Goal: Answer question/provide support

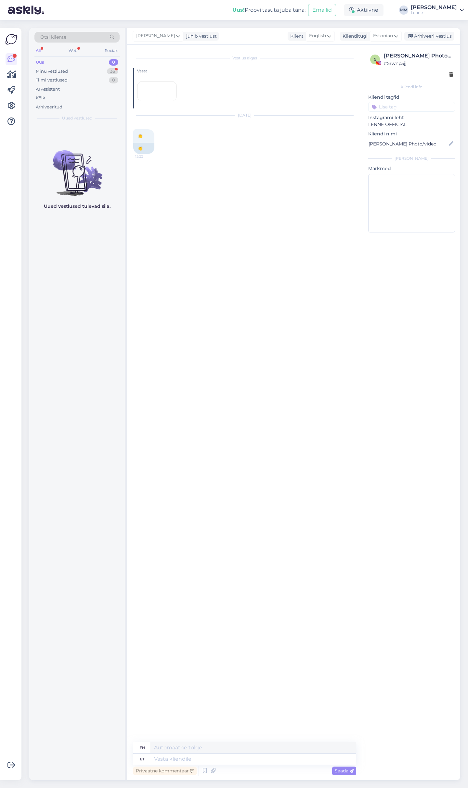
click at [88, 72] on div "Minu vestlused 36" at bounding box center [76, 71] width 85 height 9
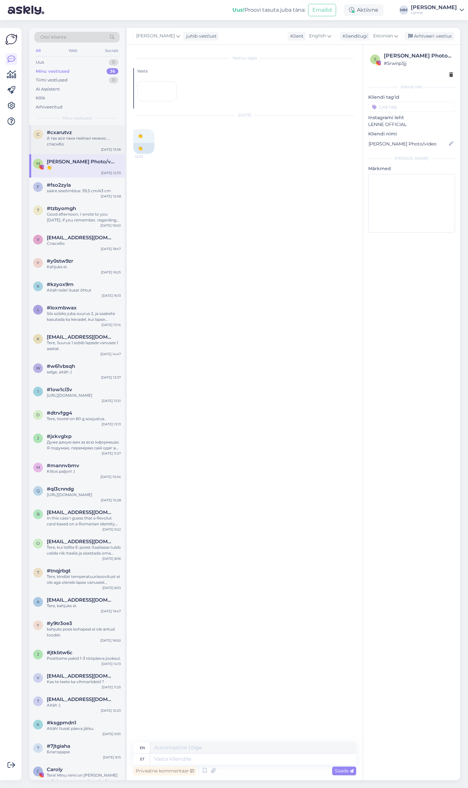
click at [89, 141] on div "А так все таки пейпал можно.... спасибо" at bounding box center [84, 141] width 74 height 12
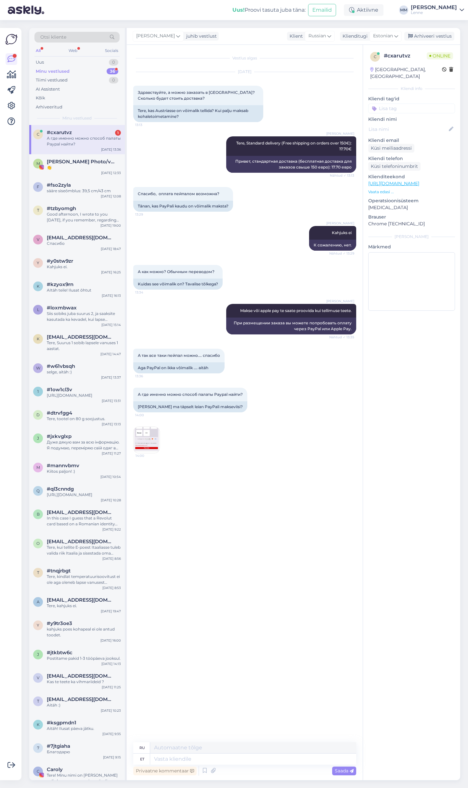
click at [152, 441] on img at bounding box center [146, 440] width 26 height 26
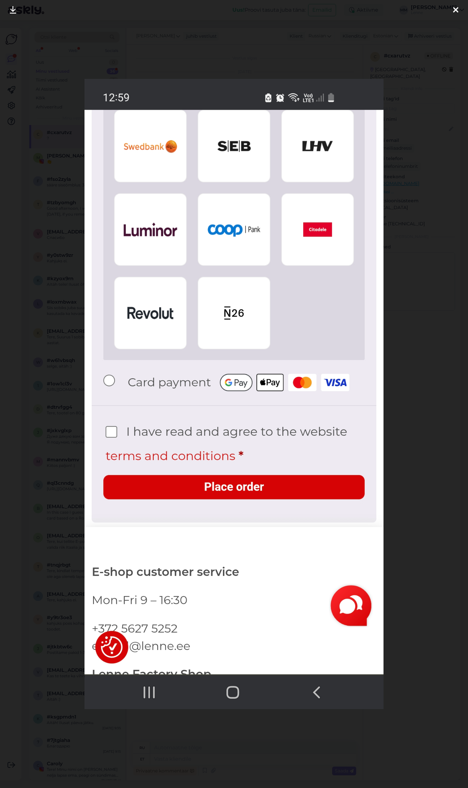
click at [458, 8] on icon at bounding box center [455, 10] width 5 height 8
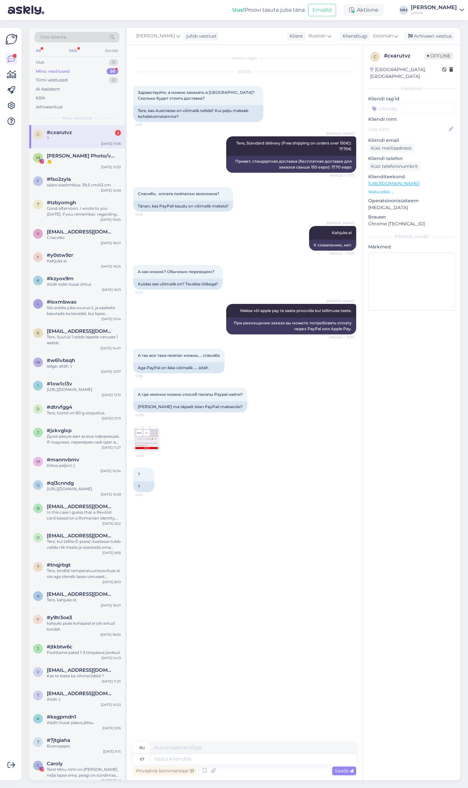
click at [150, 445] on img at bounding box center [146, 440] width 26 height 26
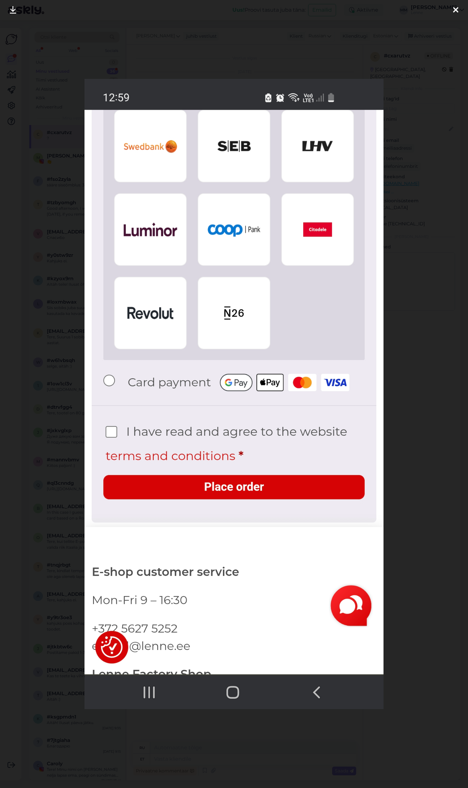
click at [453, 7] on icon at bounding box center [455, 10] width 5 height 8
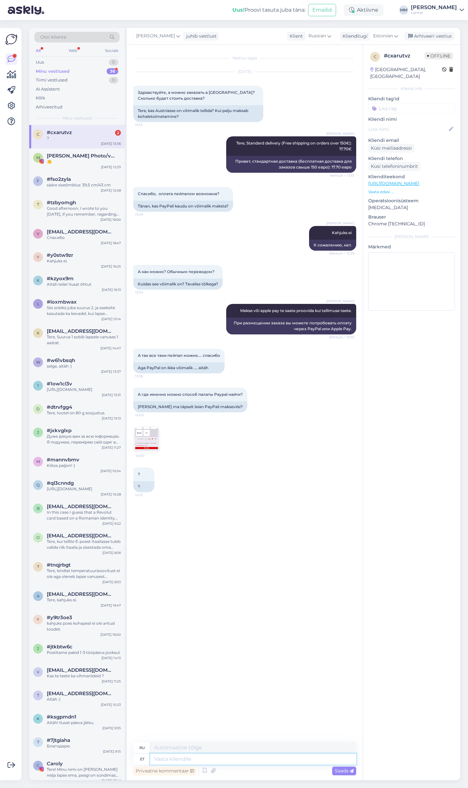
click at [234, 760] on textarea at bounding box center [253, 759] width 206 height 11
type textarea "meil o"
type textarea "у нас есть"
type textarea "meil on apple p"
type textarea "у нас есть яблоко"
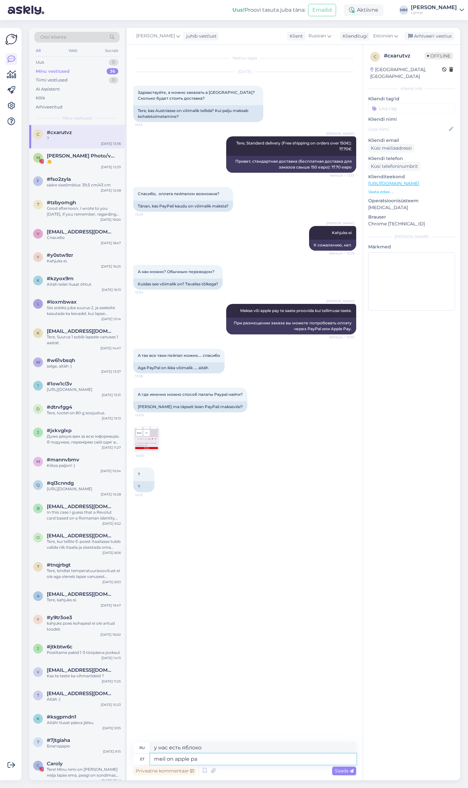
type textarea "meil on apple pay"
type textarea "у нас есть Apple Pay"
type textarea "Nagu"
type textarea "Нравиться"
type textarea "Nagu kirjutasin"
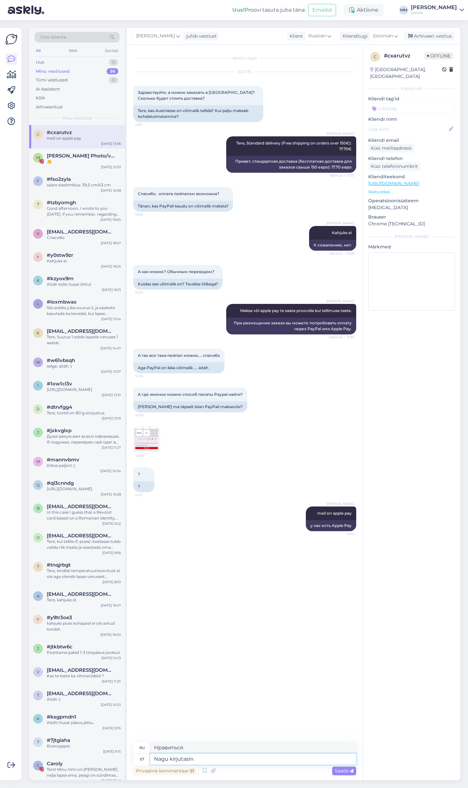
type textarea "Как я и писал"
type textarea "Nagu kirjutasin mitte"
type textarea "Как я и написал, нет."
type textarea "Nagu kirjutasin mitte Paypal."
type textarea "Как я и написал, это не Paypal."
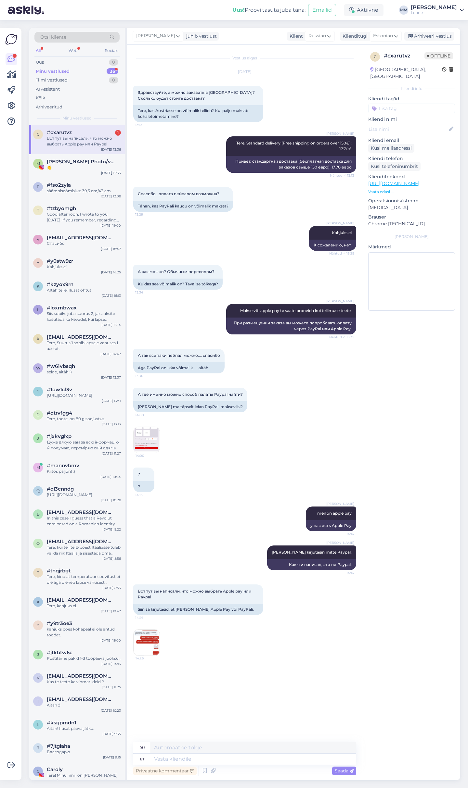
click at [145, 642] on img at bounding box center [146, 643] width 26 height 26
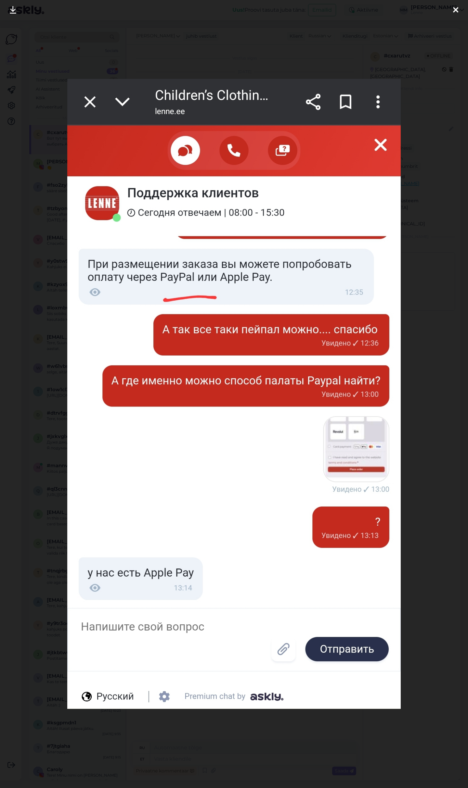
click at [16, 297] on div at bounding box center [234, 394] width 468 height 788
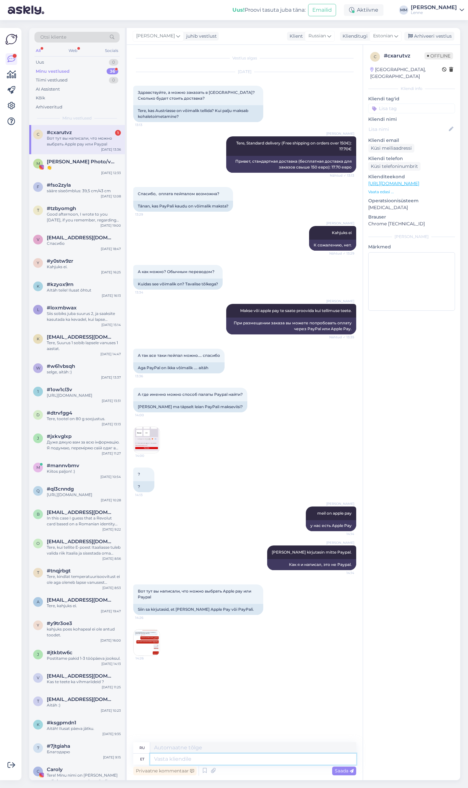
click at [184, 758] on textarea at bounding box center [253, 759] width 206 height 11
type textarea "Kirjutasime"
type textarea "Мы написали"
type textarea "Kirjutasime tavamakse, k"
type textarea "Мы написали регулярный платеж,"
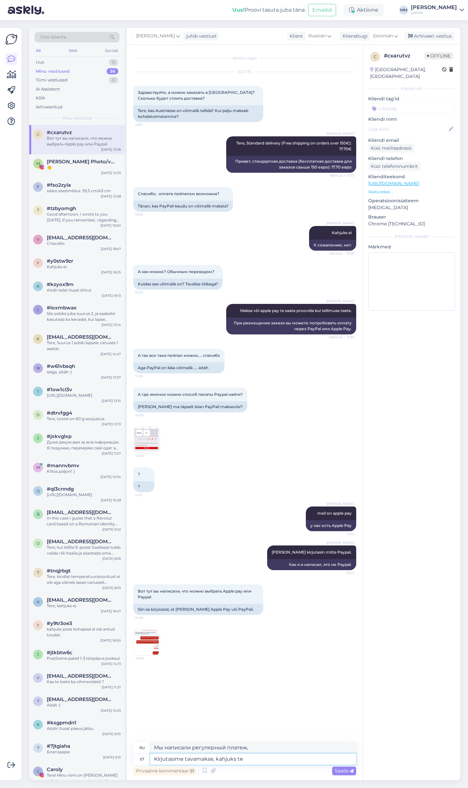
type textarea "Kirjutasime tavamakse, kahjuks tei"
type textarea "Мы написали стандартный платеж, к сожалению"
type textarea "Kirjutasime tavamakse, kahjuks teinekord t"
type textarea "Мы написали регулярный платеж, к сожалению иногда"
type textarea "Kirjutasime tavamakse, kahjuks teinekord tõlgib s"
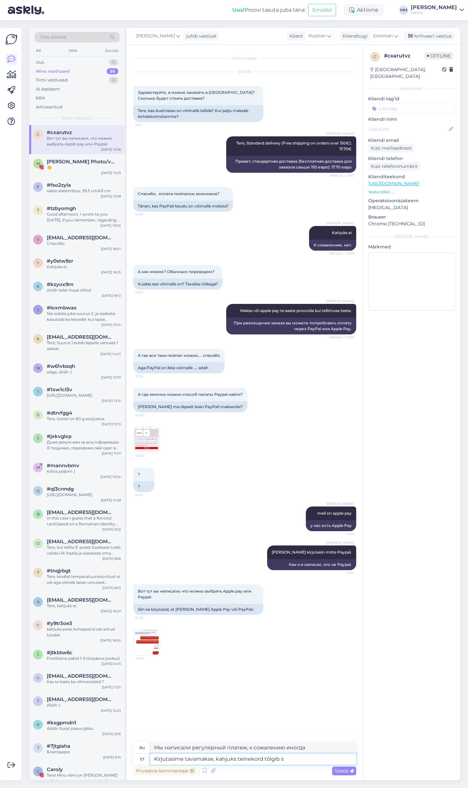
type textarea "Мы написали регулярный платеж, к сожалению иногда он переводится"
type textarea "Kirjutasime tavamakse, kahjuks teinekord tõlgib süsteem v"
type textarea "Мы написали обычный платеж, к сожалению иногда система переводит"
type textarea "Kirjutasime tavamakse, kahjuks teinekord tõlgib süsteem valesti."
type textarea "Мы написали обычный платеж, к сожалению иногда система переводит некорректно."
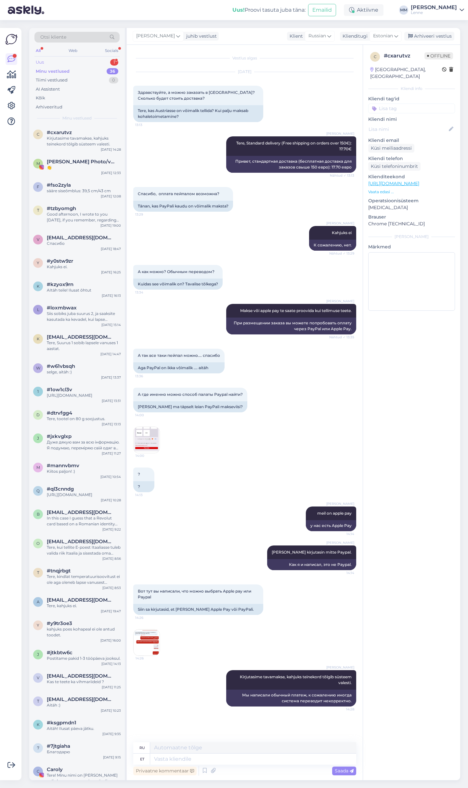
click at [72, 61] on div "Uus 1" at bounding box center [76, 62] width 85 height 9
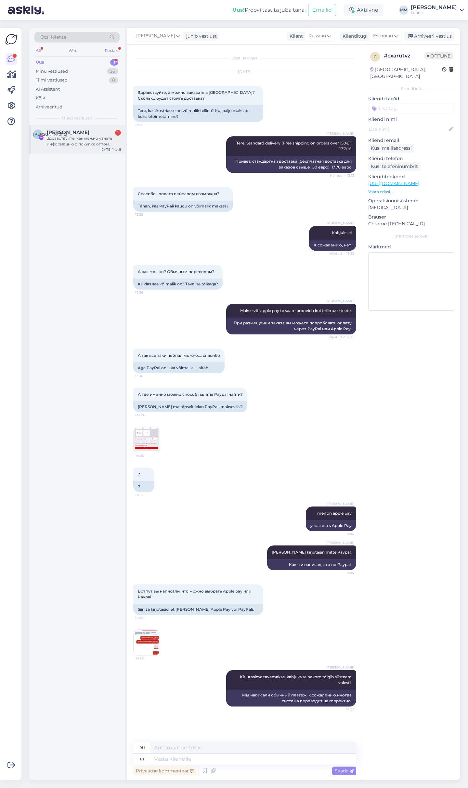
click at [78, 133] on span "Юлька Зенёва" at bounding box center [68, 133] width 43 height 6
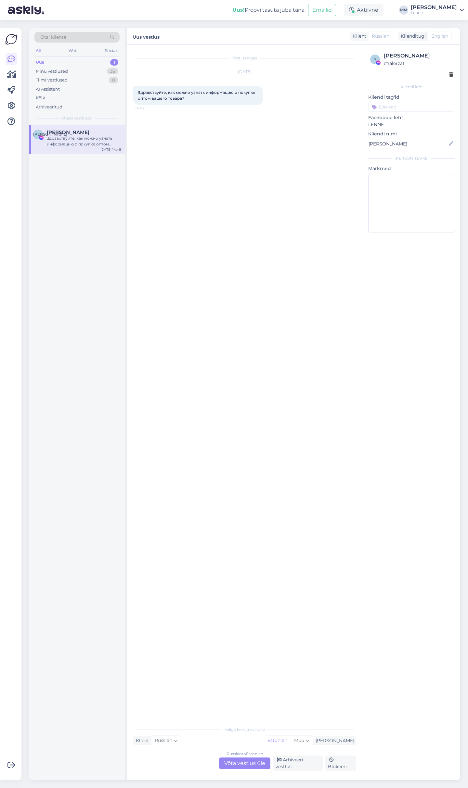
click at [255, 760] on div "Russian to Estonian Võta vestlus üle" at bounding box center [244, 764] width 51 height 12
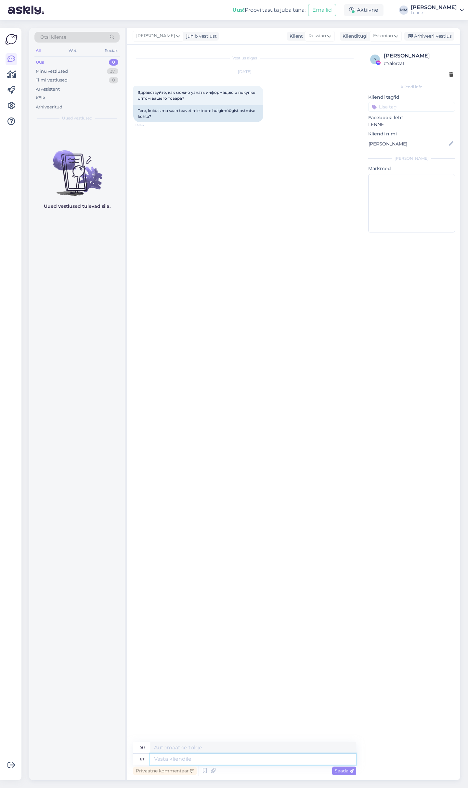
click at [243, 761] on textarea at bounding box center [253, 759] width 206 height 11
type textarea "Tere,"
type textarea "Привет,"
type textarea "Tere, kust"
type textarea "Привет, откуда ты?"
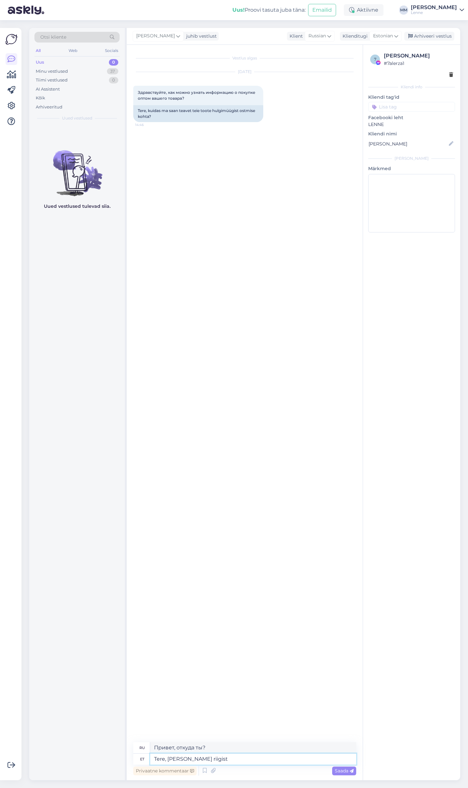
type textarea "Tere, kust riigist"
type textarea "Здравствуйте, из какой страны?"
type textarea "Tere, kust riigist te"
type textarea "Здравствуйте, из какой вы страны?"
type textarea "Tere, kust ri"
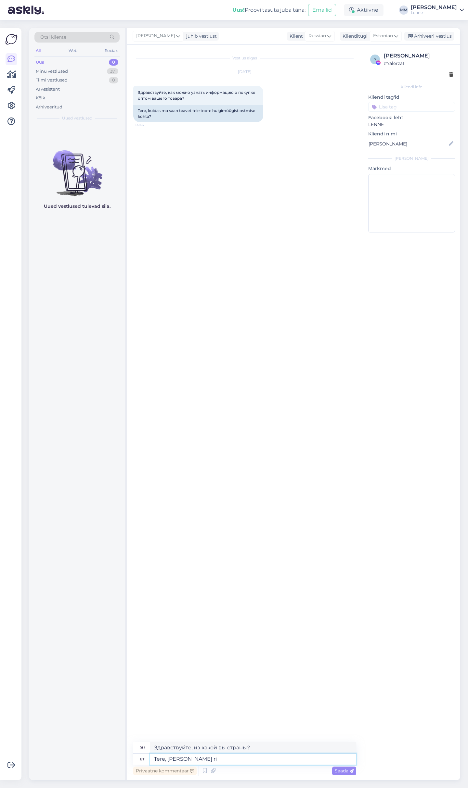
type textarea "Здравствуйте, из какой страны?"
type textarea "Tere, ku"
type textarea "Привет, откуда ты?"
type textarea "Tere, kuh"
type textarea "Алло, где?"
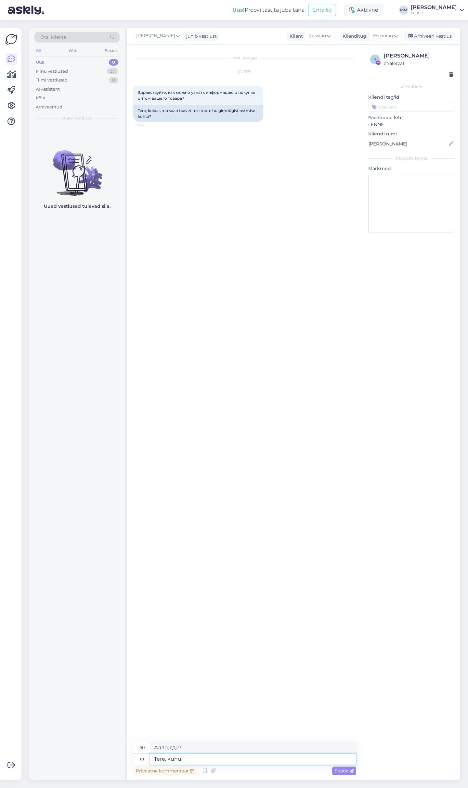
type textarea "Tere, kuhu r"
type textarea "Привет, где ты?"
type textarea "Tere, kuhu riiki"
type textarea "Здравствуйте, из какой вы страны?"
type textarea "Tere, kuhu"
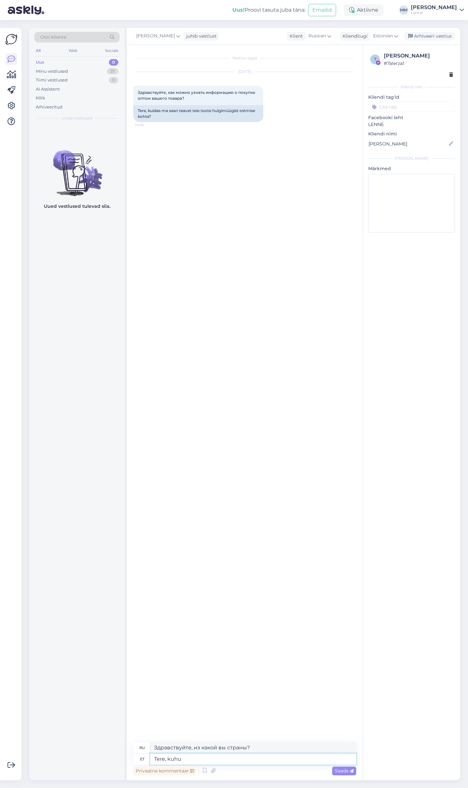
type textarea "Привет, где ты?"
type textarea "Tere,"
type textarea "Привет,"
type textarea "Tere, millise r"
type textarea "Алло, какой именно?"
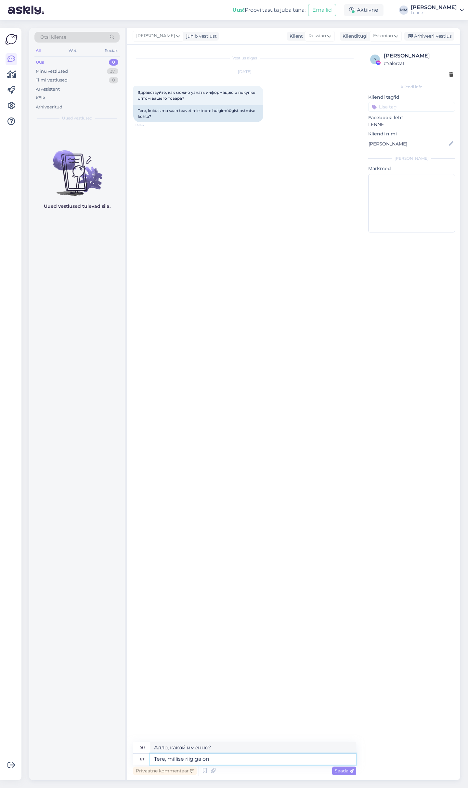
type textarea "Tere, millise riigiga on"
type textarea "Здравствуйте, какая страна?"
type textarea "Tere, millise riigiga on te"
type textarea "Здравствуйте, какая это страна?"
type textarea "Tere, millise riigiga on tegu ?"
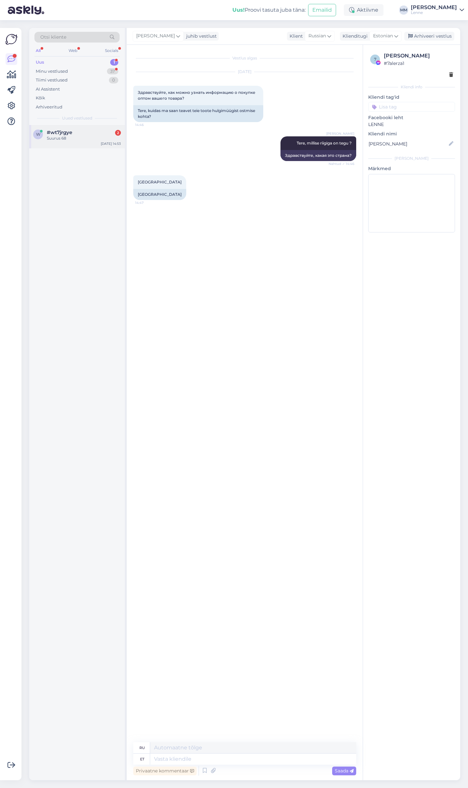
click at [86, 135] on div "Suurus 68" at bounding box center [84, 138] width 74 height 6
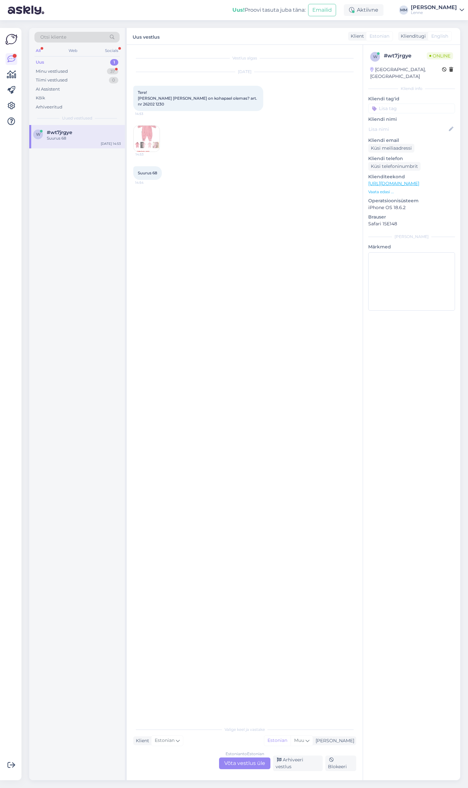
click at [153, 131] on img at bounding box center [146, 139] width 26 height 26
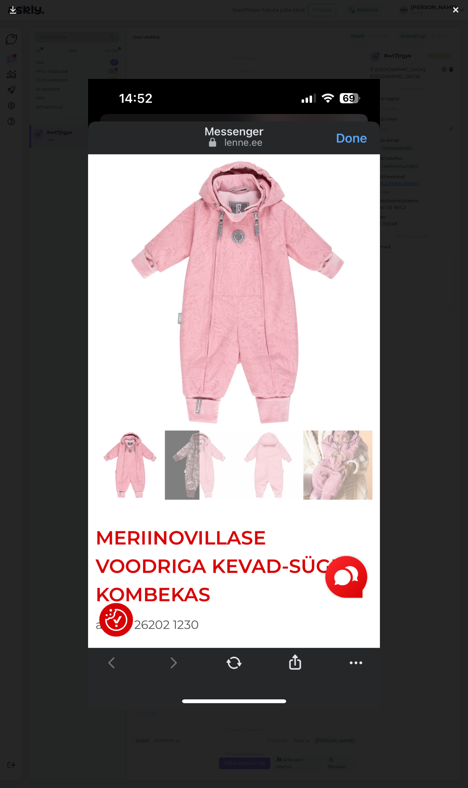
click at [454, 12] on icon at bounding box center [455, 10] width 5 height 8
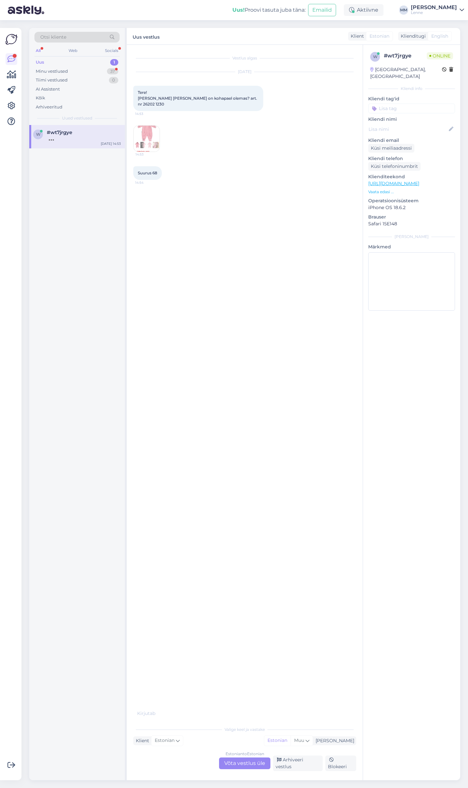
click at [146, 126] on img at bounding box center [146, 139] width 26 height 26
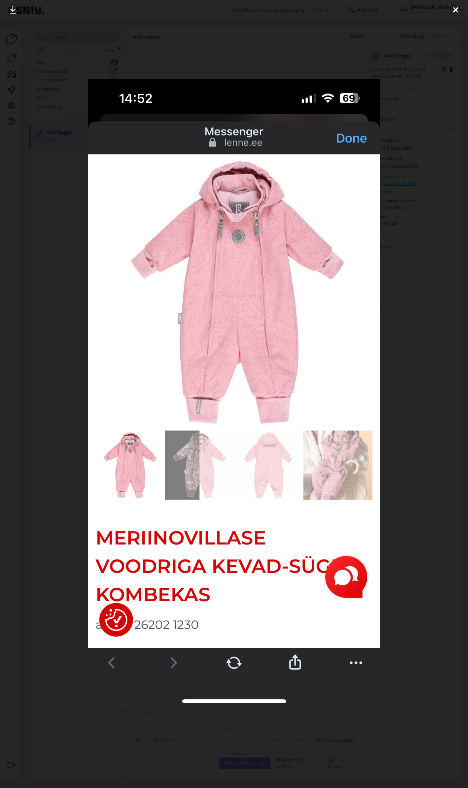
click at [459, 8] on div at bounding box center [455, 10] width 13 height 20
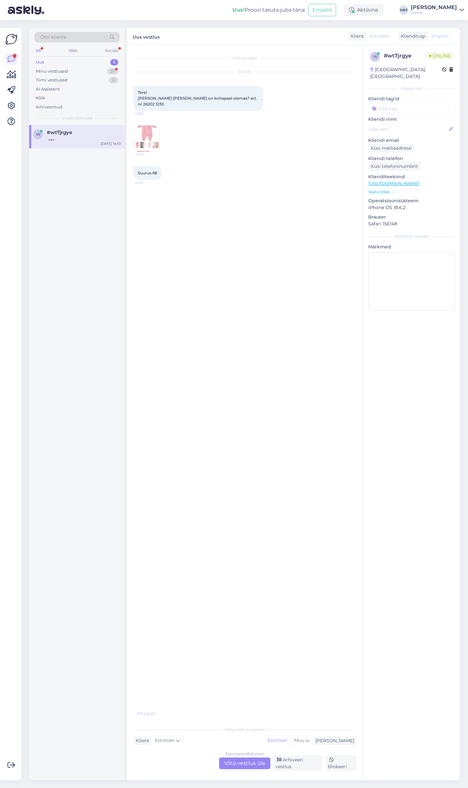
click at [155, 139] on img at bounding box center [146, 139] width 26 height 26
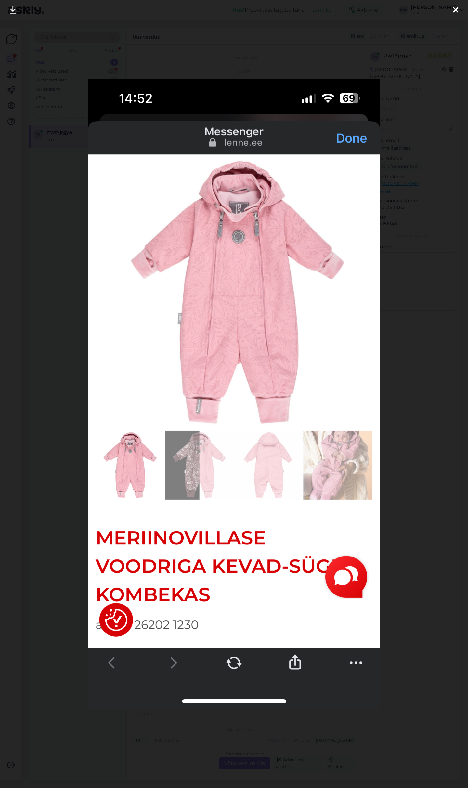
click at [455, 8] on icon at bounding box center [455, 10] width 5 height 8
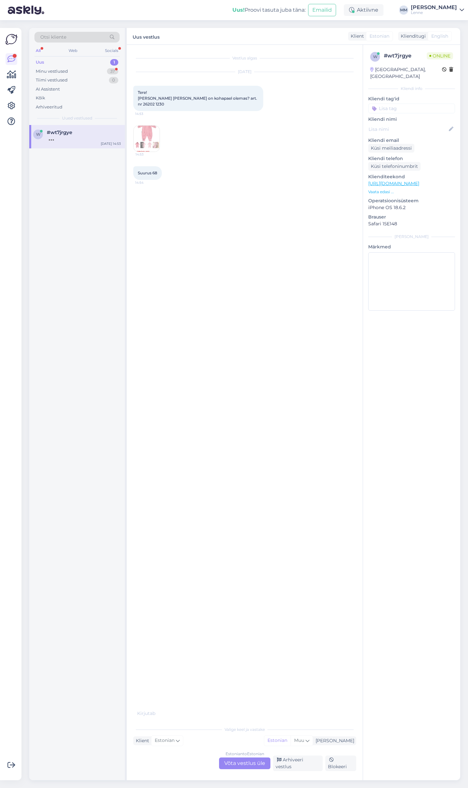
click at [147, 136] on img at bounding box center [146, 139] width 26 height 26
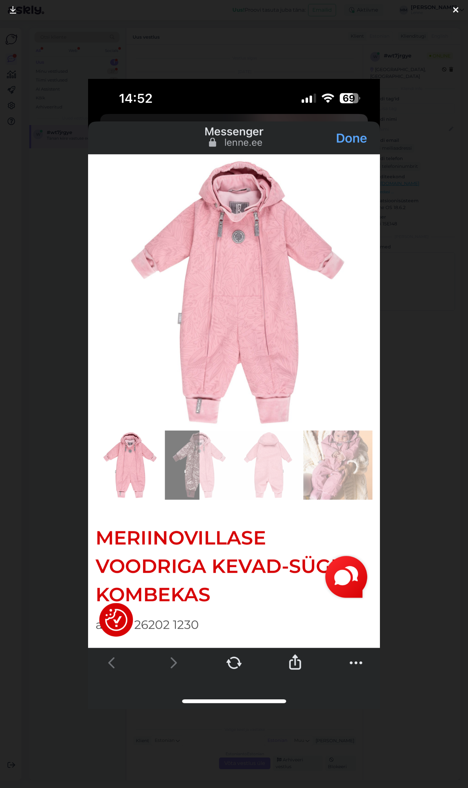
click at [459, 11] on div at bounding box center [455, 10] width 13 height 20
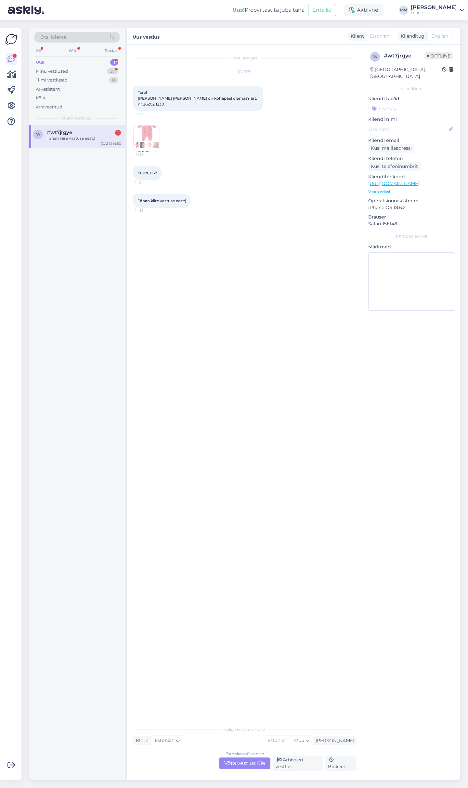
click at [246, 764] on div "Estonian to Estonian Võta vestlus üle" at bounding box center [244, 764] width 51 height 12
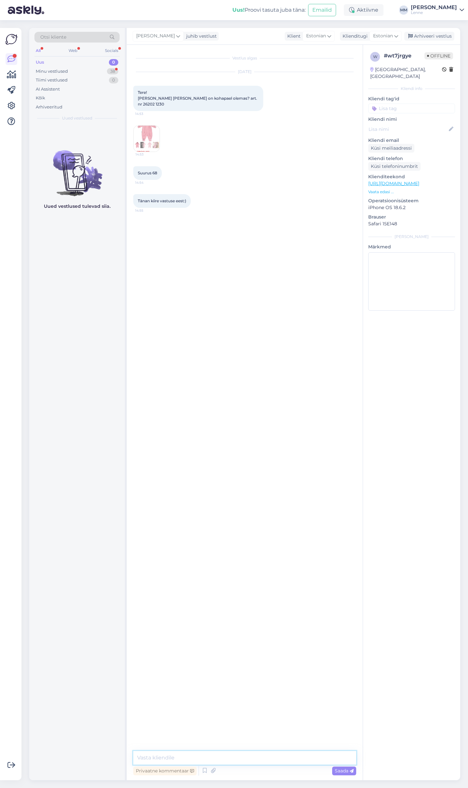
click at [208, 755] on textarea at bounding box center [244, 758] width 223 height 14
type textarea "Tere, poes kohapeal on suurus 62."
click at [239, 758] on textarea at bounding box center [244, 758] width 223 height 14
type textarea "K"
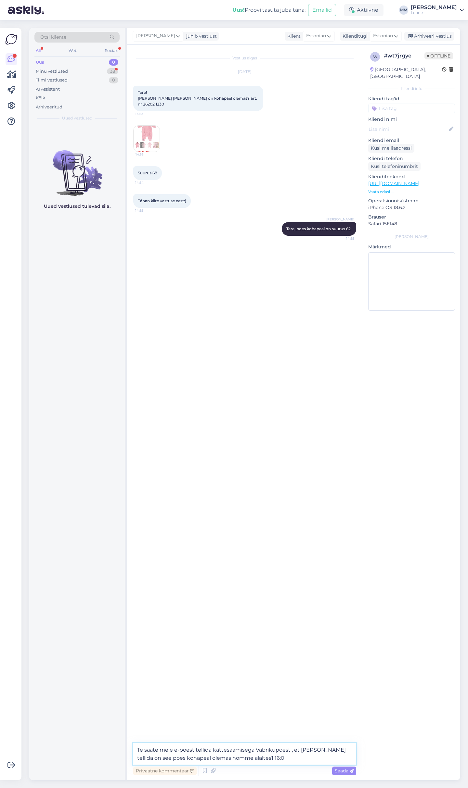
type textarea "Te saate meie e-poest tellida kättesaamisega Vabrikupoest , et kui täna tellida…"
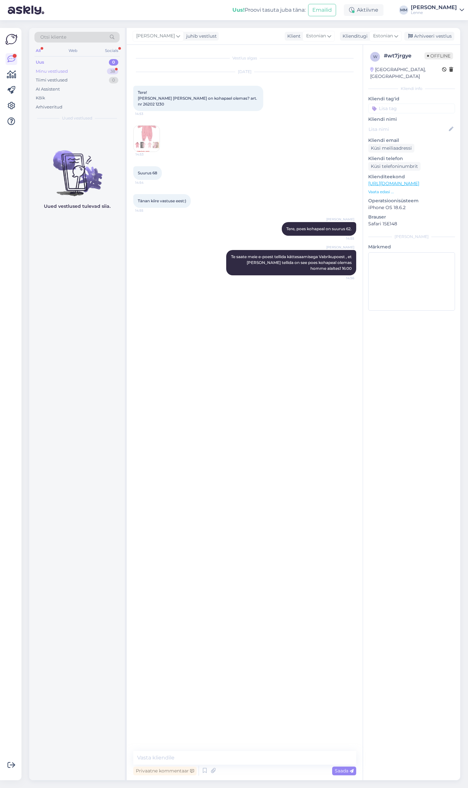
click at [78, 73] on div "Minu vestlused 38" at bounding box center [76, 71] width 85 height 9
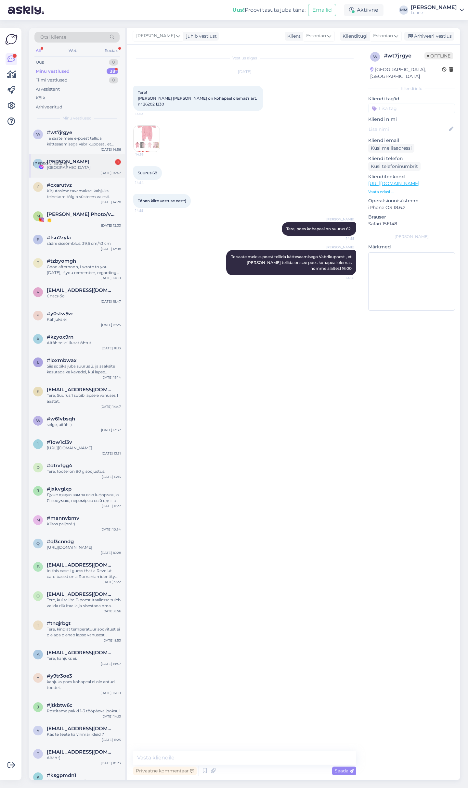
click at [79, 174] on div "Ю Юлька Зенёва 1 Латвия Sep 25 14:47" at bounding box center [76, 165] width 95 height 23
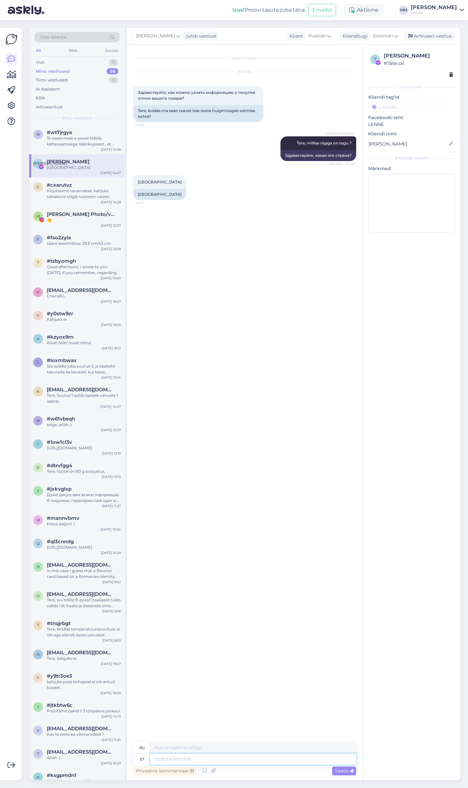
click at [205, 758] on textarea at bounding box center [253, 759] width 206 height 11
type textarea "palun k"
type textarea "пожалуйста"
type textarea "palun kirjutage"
type textarea "пожалуйста, напишите"
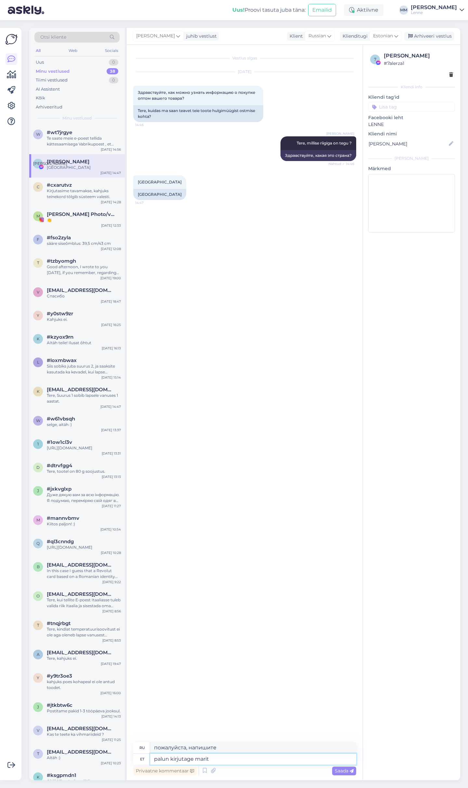
type textarea "palun kirjutage marit@"
type textarea "пожалуйста, напишите марит"
type textarea "palun kirjutage marit@lenne.ee"
type textarea "пожалуйста, напишите на marit@lenne.ee"
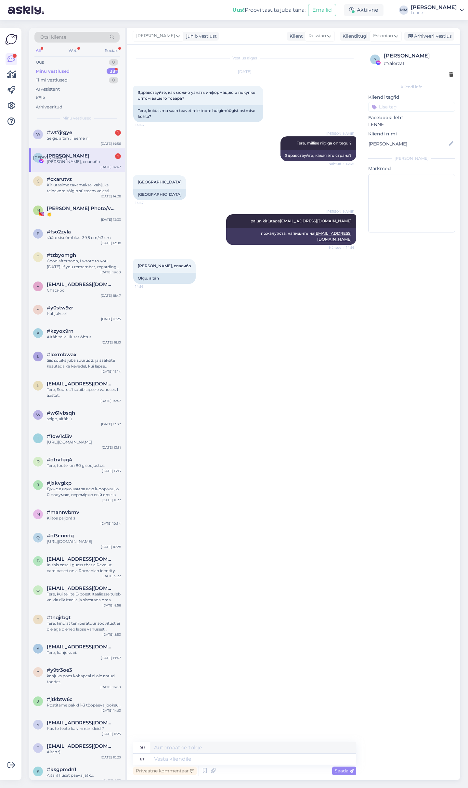
click at [175, 720] on div "Vestlus algas Sep 25 2025 Здравствуйте, как можно узнать информацию о покупке о…" at bounding box center [247, 393] width 229 height 685
click at [81, 135] on div "Selge, aitäh . Teeme nii" at bounding box center [84, 138] width 74 height 6
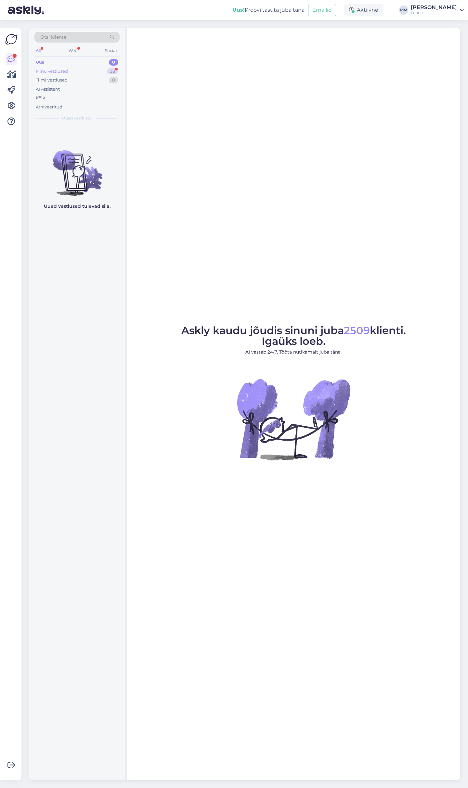
click at [85, 72] on div "Minu vestlused 38" at bounding box center [76, 71] width 85 height 9
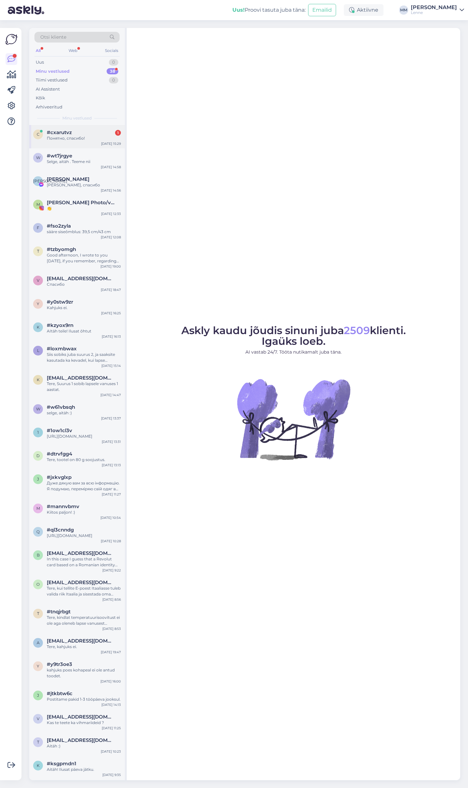
click at [83, 144] on div "c #cxarutvz 1 Понятно, спасибо! [DATE] 15:29" at bounding box center [76, 136] width 95 height 23
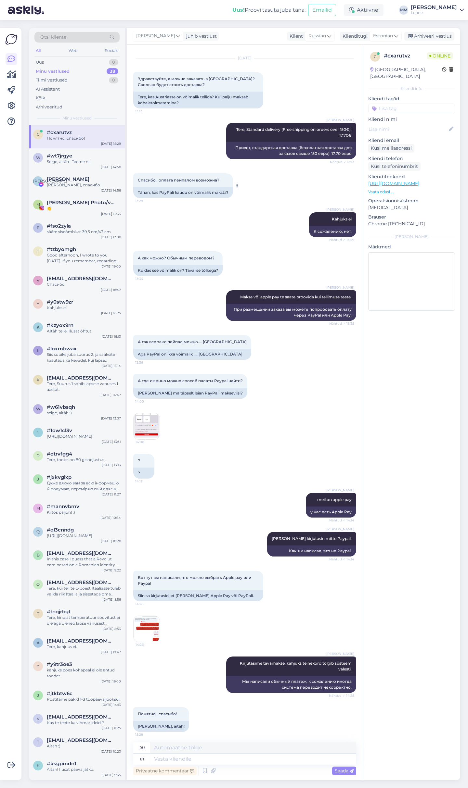
scroll to position [16, 0]
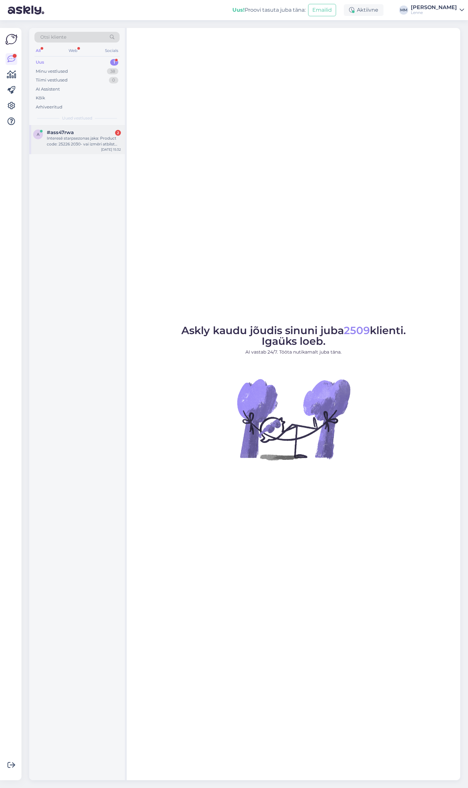
click at [74, 144] on div "Interesē starpsezonas jaka: Product code: 25226 2030- vai izmēri atbilst garuma…" at bounding box center [84, 141] width 74 height 12
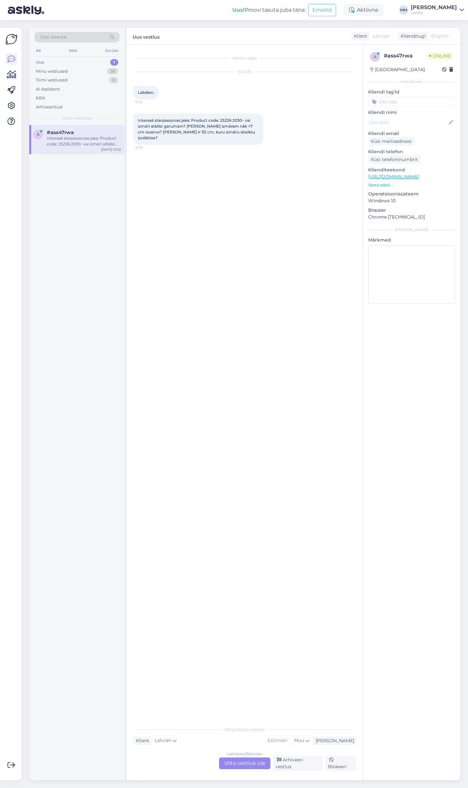
click at [252, 768] on div "Latvian to Estonian Võta vestlus üle" at bounding box center [244, 764] width 51 height 12
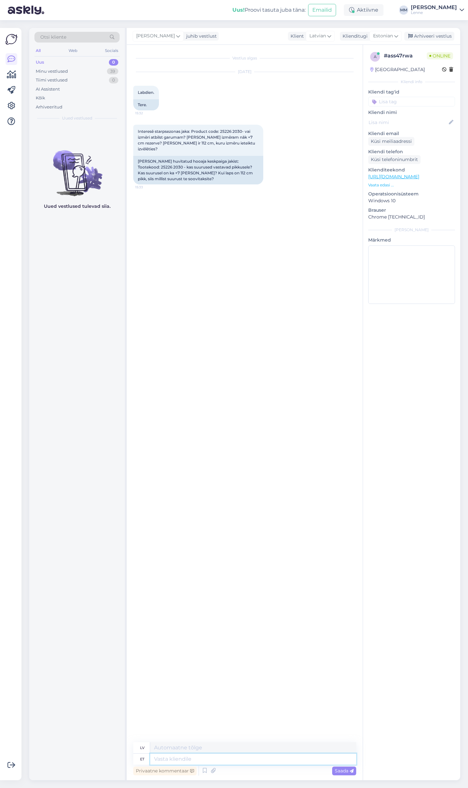
click at [200, 760] on textarea at bounding box center [253, 759] width 206 height 11
type textarea "Tere, t"
type textarea "Sveiki,"
type textarea "Tere, suurus"
type textarea "Sveiki, izmērs"
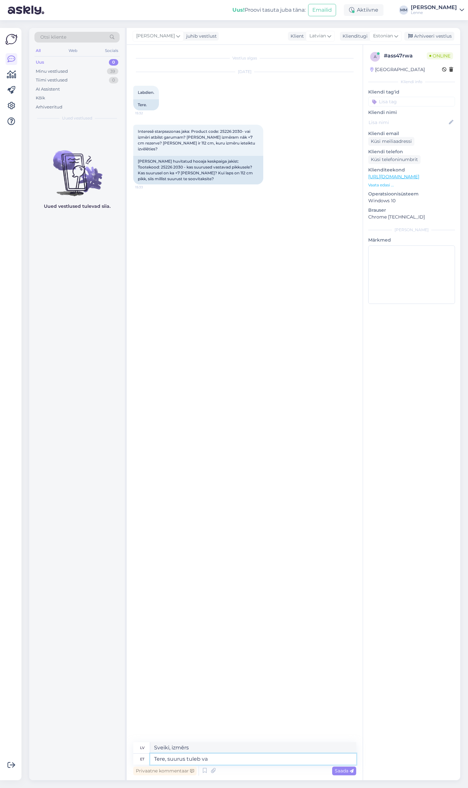
type textarea "Tere, suurus tuleb val"
type textarea "Sveiki, izmērs tuvojas."
type textarea "Tere, suurus tuleb valida la"
type textarea "Sveiki, jums jāizvēlas izmērs"
type textarea "Tere, suurus tuleb valida lapse pik"
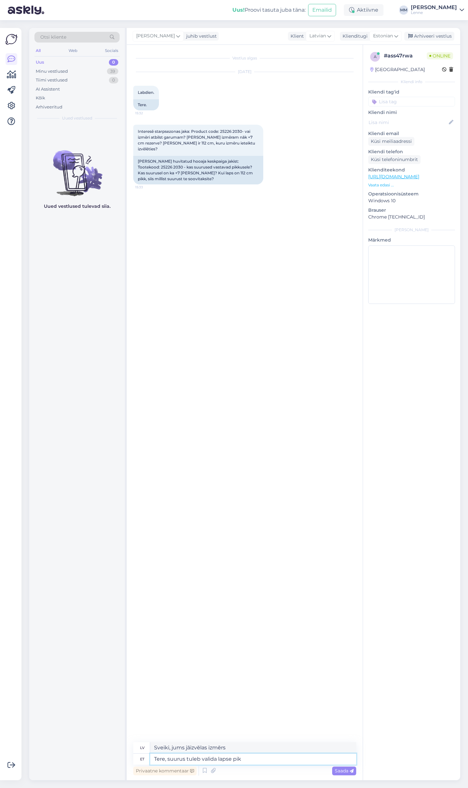
type textarea "Sveiki, jums jāizvēlas bērna izmērs."
type textarea "Tere, suurus tuleb valida lapse pikkuse j"
type textarea "Sveiki, izmērs jāizvēlas atbilstoši bērna augumam."
type textarea "Tere, suurus tuleb valida lapse pikkuse järgi , suurusele o"
type textarea "Sveiki, izmērs jāizvēlas atbilstoši bērna augumam, izmēram"
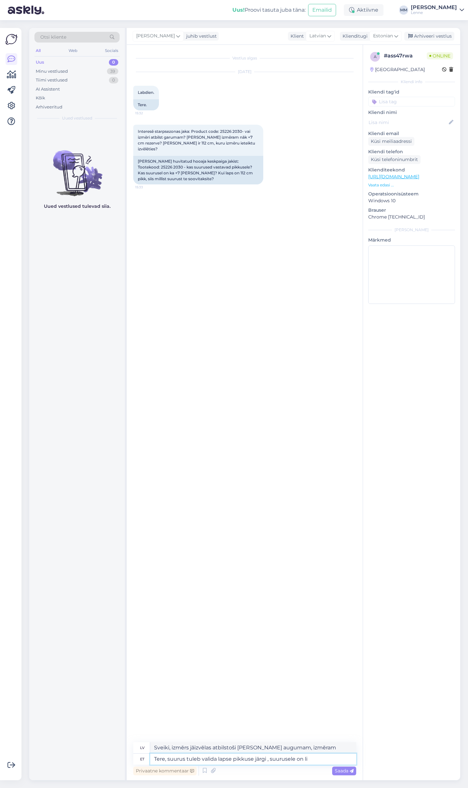
type textarea "Tere, suurus tuleb valida lapse pikkuse järgi , suurusele on lis"
type textarea "Sveiki, izmērs jāizvēlas atbilstoši bērna augumam, izmērs ir"
type textarea "Tere, suurus tuleb valida lapse pikkuse järgi , suurusele on lisatud ka"
type textarea "Sveiki, izmērs jāizvēlas atbilstoši bērna augumam, izmērs tiek pievienots"
type textarea "Tere, suurus tuleb valida lapse pikkuse järgi , suurusele on lisatud ka v"
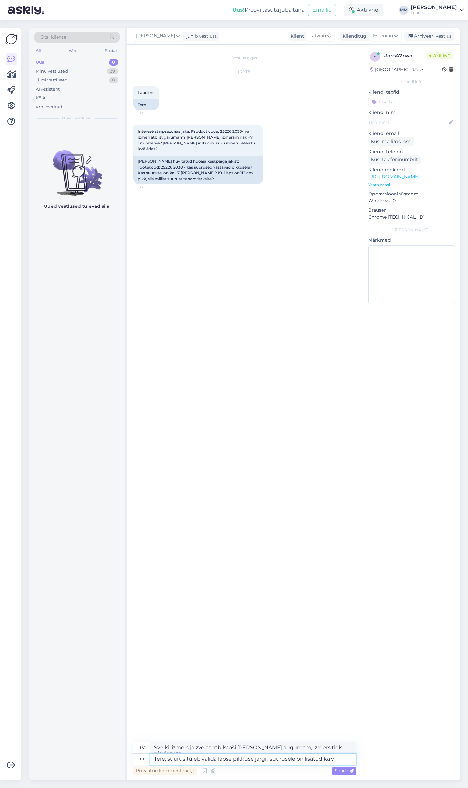
type textarea "Sveiki, izmērs jāizvēlas atbilstoši bērna augumam, tiek pievienots arī izmērs"
type textarea "Tere, suurus tuleb valida lapse pikkuse järgi , suurusele on lisatud ka varu +"
type textarea "Sveiki, izmērs jāizvēlas atbilstoši bērna augumam, izmēram ir pievienota arī re…"
type textarea "Tere, suurus tuleb valida lapse pikkuse järgi , suurusele on lisatud ka varu + 3"
type textarea "Sveiki, izmērs jāizvēlas atbilstoši bērna augumam, izmēram ir pievienota arī re…"
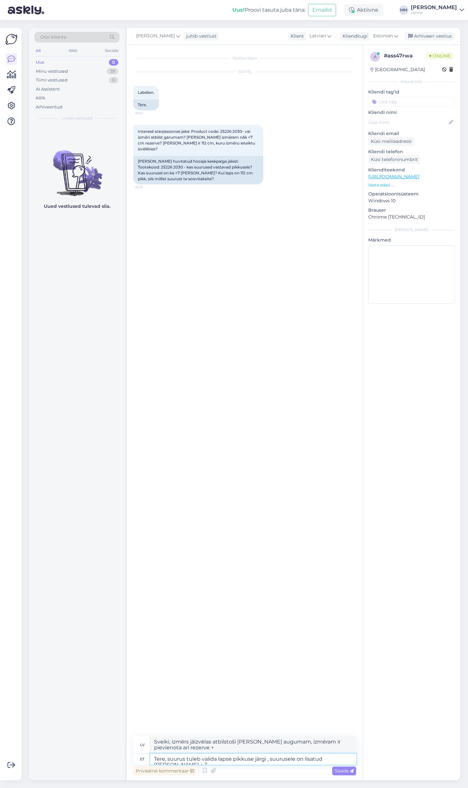
type textarea "Tere, suurus tuleb valida lapse pikkuse järgi , suurusele on lisatud ka varu + …"
type textarea "Sveiki, izmērs jāizvēlas atbilstoši bērna augumam, izmēram ir pievienota arī + …"
type textarea "Tere, suurus tuleb valida lapse pikkuse järgi , suurusele on lisatud ka varu + …"
type textarea "Sveiki, izmērs jāizvēlas atbilstoši bērna augumam, plus izmēram ir pievienota +…"
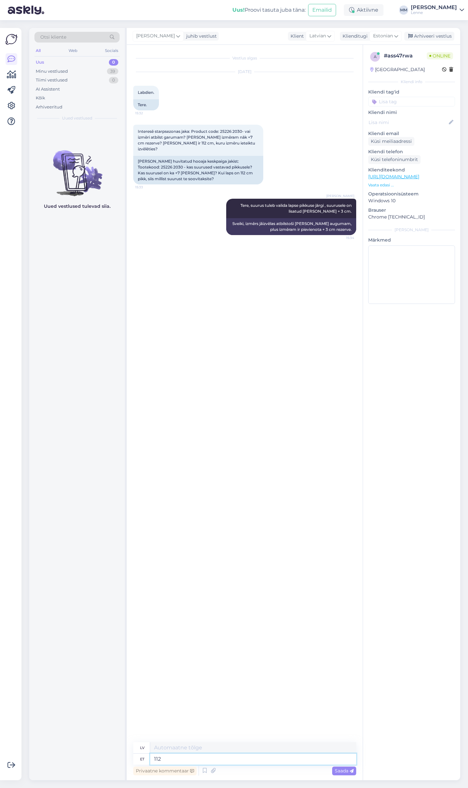
type textarea "112"
type textarea "112 pikkusele lap"
type textarea "112 garums"
type textarea "112 pikkusele lapsele o"
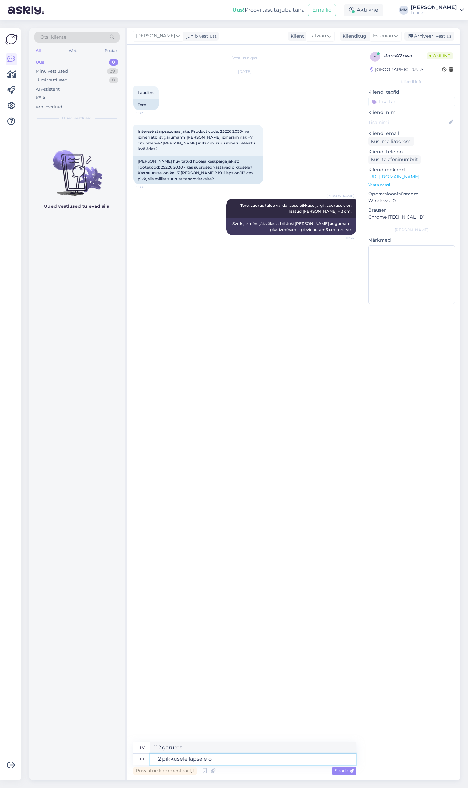
type textarea "Bērnam, kura augums ir 112 cm"
type textarea "112 pikkusele lapsele oleks su"
type textarea "Bērnam, kura augums ir 112 collas, tas būtu"
type textarea "112 pikkusele lapsele oleks suurus"
type textarea "Bērnam, kura augums ir 112, izmērs būtu šāds:"
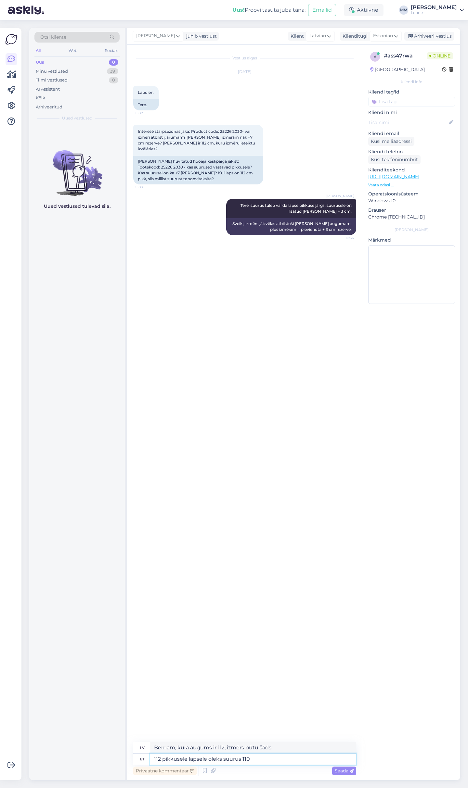
type textarea "112 pikkusele lapsele oleks suurus 110"
type textarea "Bērnam, kura augums ir 112 cm, piemērots būtu 110. izmērs."
type textarea "112 pikkusele lapsele oleks suurus 110 paras"
type textarea "Bērnam, kura augums ir 112 cm, 110. izmērs būtu ideāls."
type textarea "112 pikkusele lapsele oleks suurus 110 paras ja suurus"
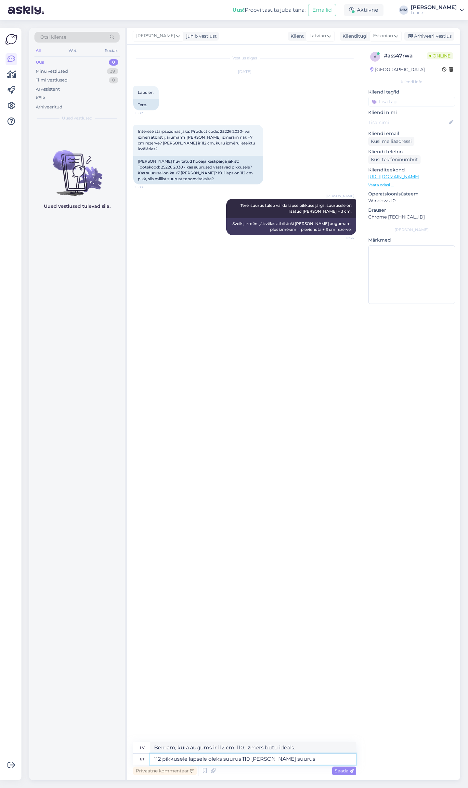
type textarea "Bērnam, kura augums ir 112 cm, 110. izmērs būtu ideāls, un izmērs"
type textarea "112 pikkusele lapsele oleks suurus 110 paras ja suurus 116"
type textarea "Bērnam, kura augums ir 112 cm, ideāli derēs 110. un 116. izmērs."
type textarea "112 pikkusele lapsele oleks suurus 110 paras ja suurus 116 oleks ju"
type textarea "Bērnam, kura augums ir 112 cm, ideāls būtu 110. izmērs, bet 116. izmērs –"
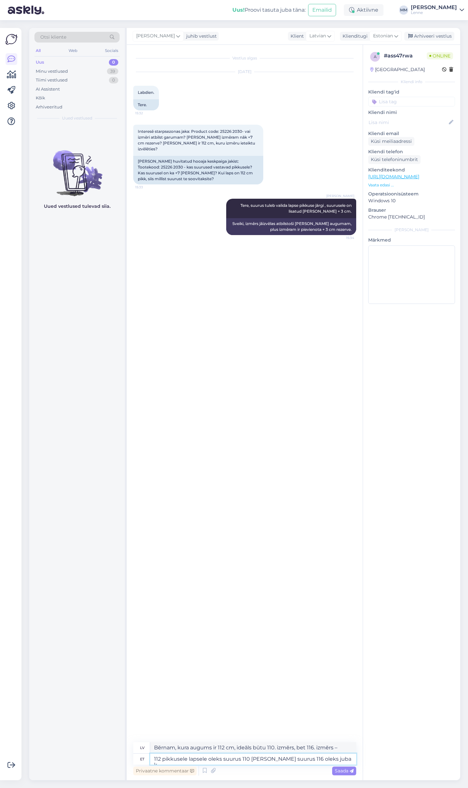
type textarea "112 pikkusele lapsele oleks suurus 110 paras ja suurus 116 oleks juba ko"
type textarea "Bērnam, kura augums ir 112 cm, 110. izmērs būtu ideāls, bet 116. izmērs jau būt…"
type textarea "112 pikkusele lapsele oleks suurus 110 paras ja suurus 116 oleks juba korraliku…"
type textarea "Bērnam, kura augums ir 112 cm, 110. izmērs būtu ideāls, bet 116. izmērs būtu pi…"
type textarea "112 pikkusele lapsele oleks suurus 110 paras ja suurus 116 oleks juba korraliku…"
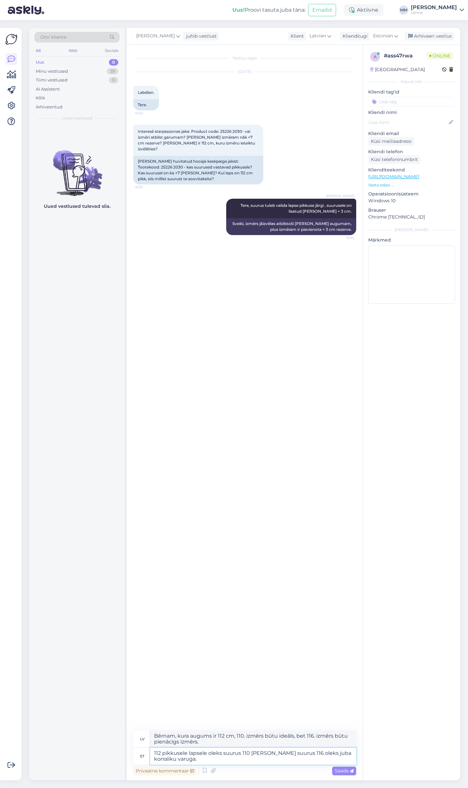
type textarea "Bērnam, kura augums ir 112 cm, ideāls būtu 110. izmērs, bet labs izmērs būtu 11…"
